Goal: Task Accomplishment & Management: Manage account settings

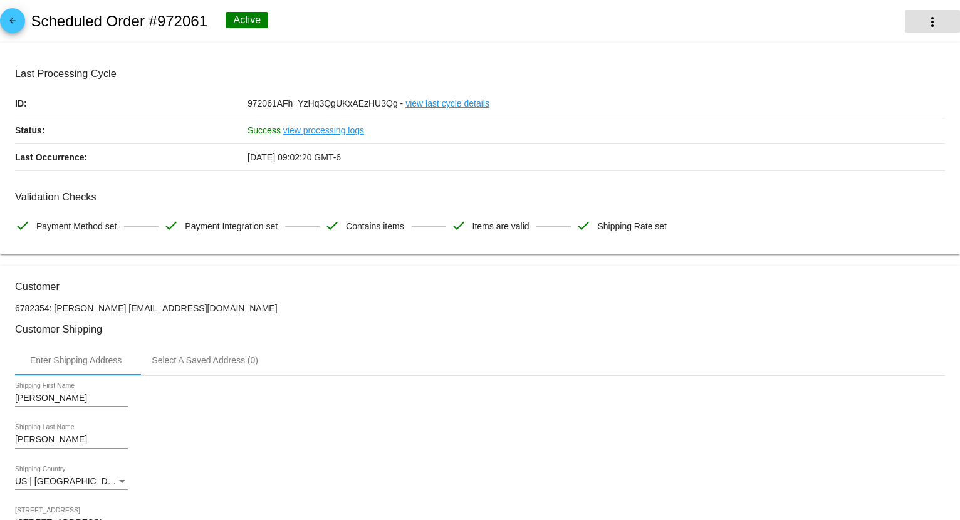
click at [226, 15] on mat-icon "more_vert" at bounding box center [932, 21] width 15 height 15
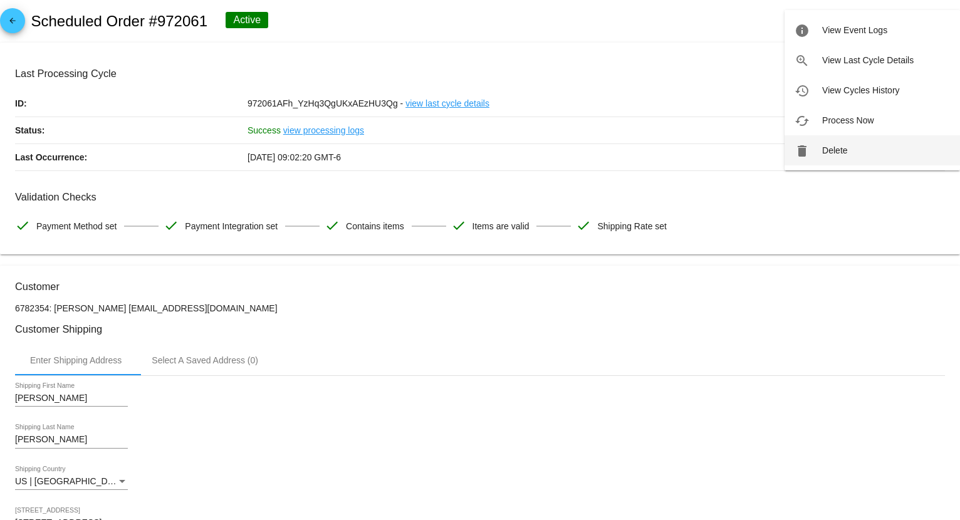
click at [226, 148] on span "Delete" at bounding box center [835, 150] width 25 height 10
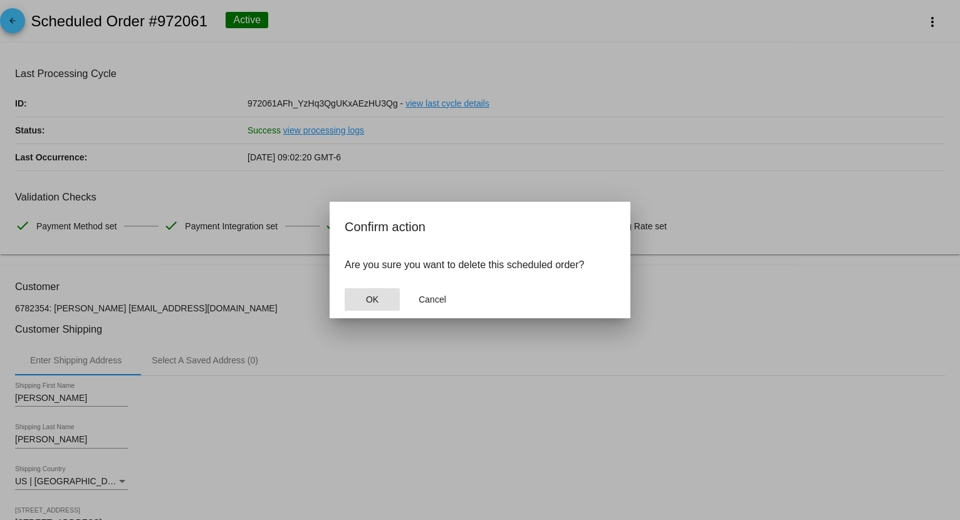
click at [226, 300] on button "OK" at bounding box center [372, 299] width 55 height 23
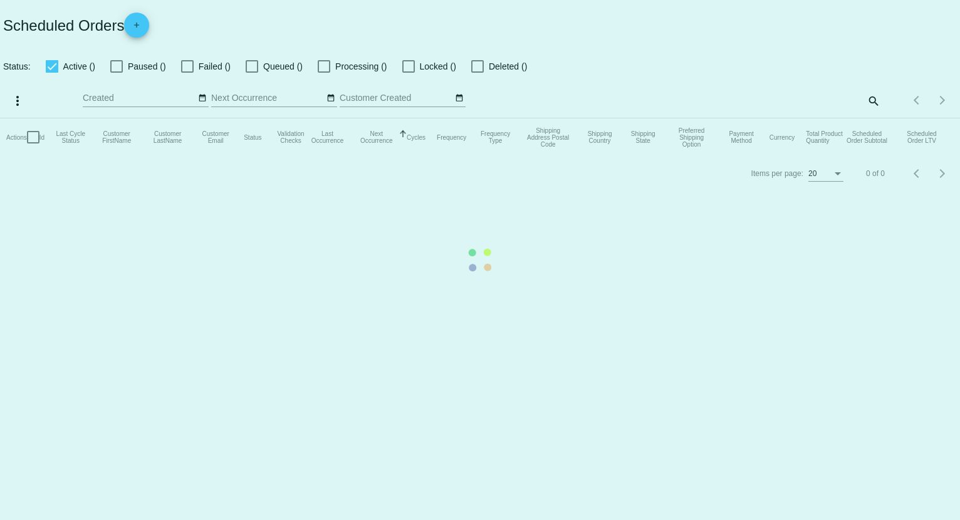
checkbox input "true"
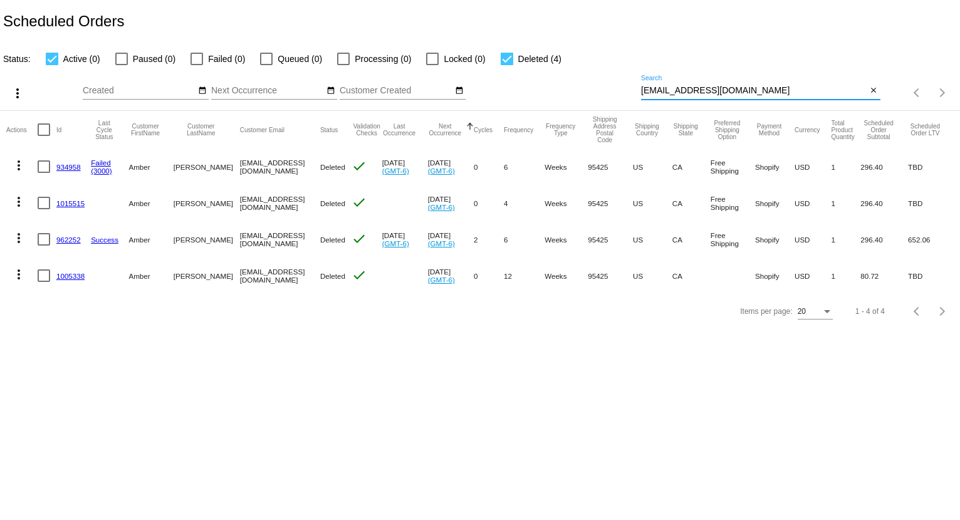
click at [226, 90] on input "[EMAIL_ADDRESS][DOMAIN_NAME]" at bounding box center [754, 91] width 226 height 10
paste input "[EMAIL_ADDRESS][DOMAIN_NAME]"
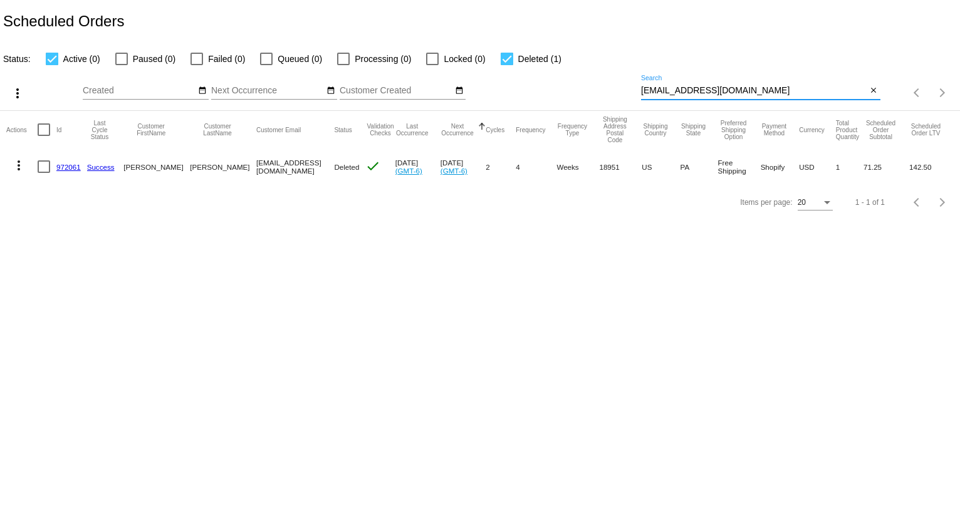
type input "[EMAIL_ADDRESS][DOMAIN_NAME]"
click at [226, 86] on div "[EMAIL_ADDRESS][DOMAIN_NAME] Search" at bounding box center [754, 87] width 226 height 24
click at [226, 87] on input "[EMAIL_ADDRESS][DOMAIN_NAME]" at bounding box center [754, 91] width 226 height 10
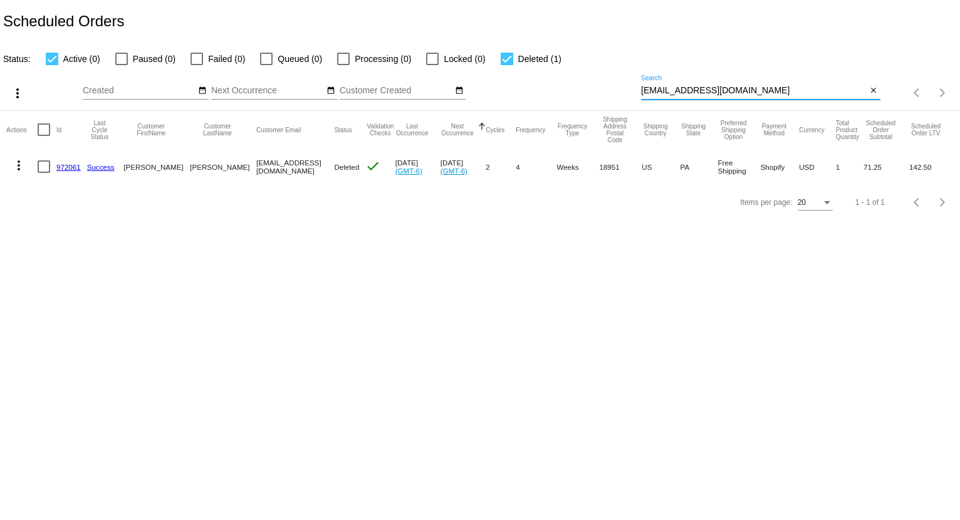
click at [226, 87] on input "[EMAIL_ADDRESS][DOMAIN_NAME]" at bounding box center [754, 91] width 226 height 10
click at [226, 63] on div "Status: Active (0) Paused (0) Failed (0) Queued (0) Processing (0) Locked (0) D…" at bounding box center [480, 55] width 960 height 24
